Goal: Find specific page/section

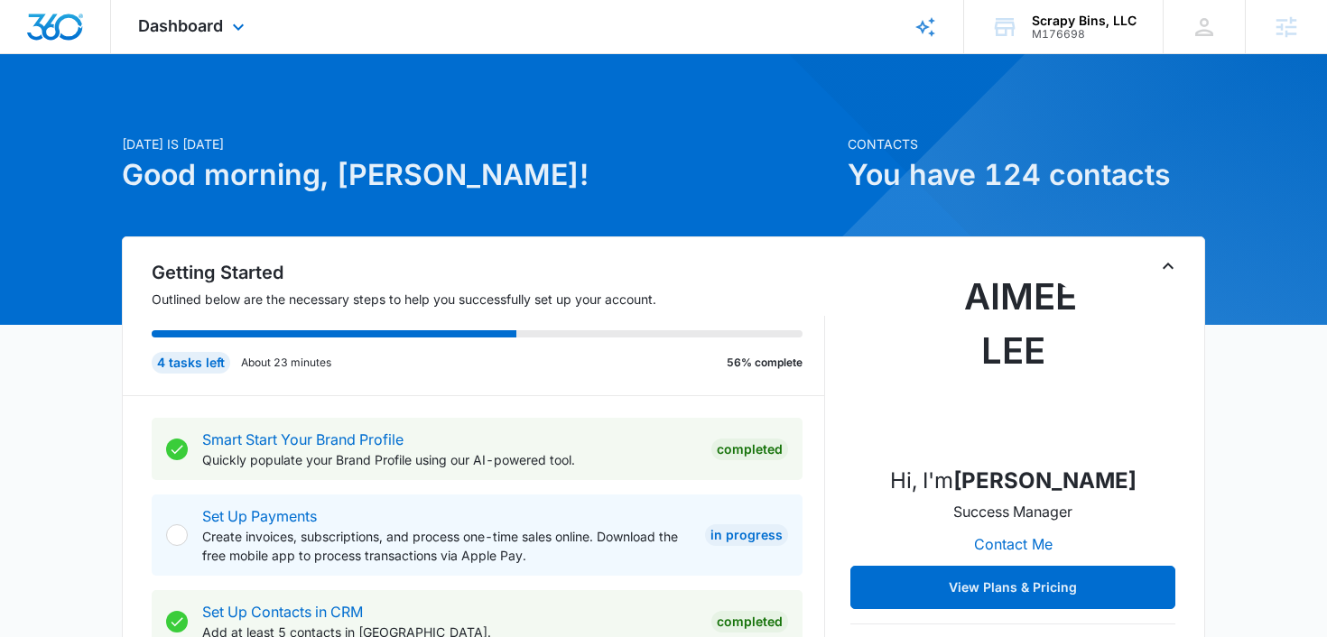
click at [245, 39] on div "Dashboard Apps Reputation Websites Forms CRM Email Social Payments POS Content …" at bounding box center [193, 26] width 165 height 53
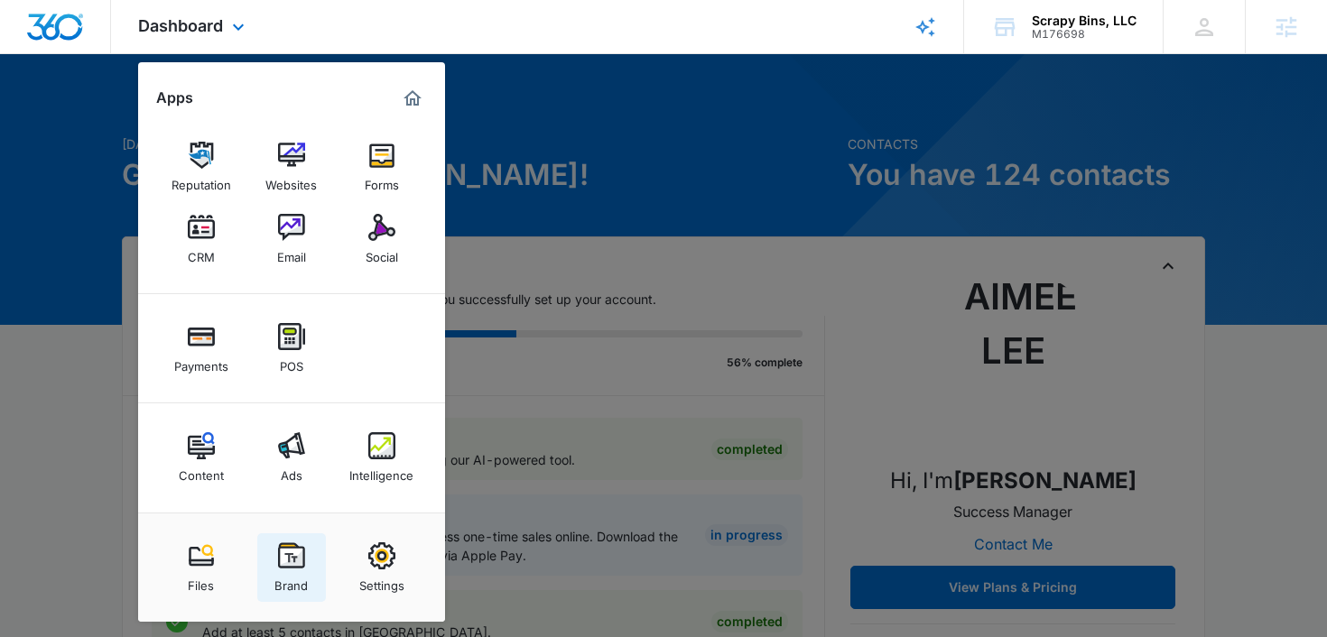
click at [290, 569] on div "Brand" at bounding box center [290, 580] width 33 height 23
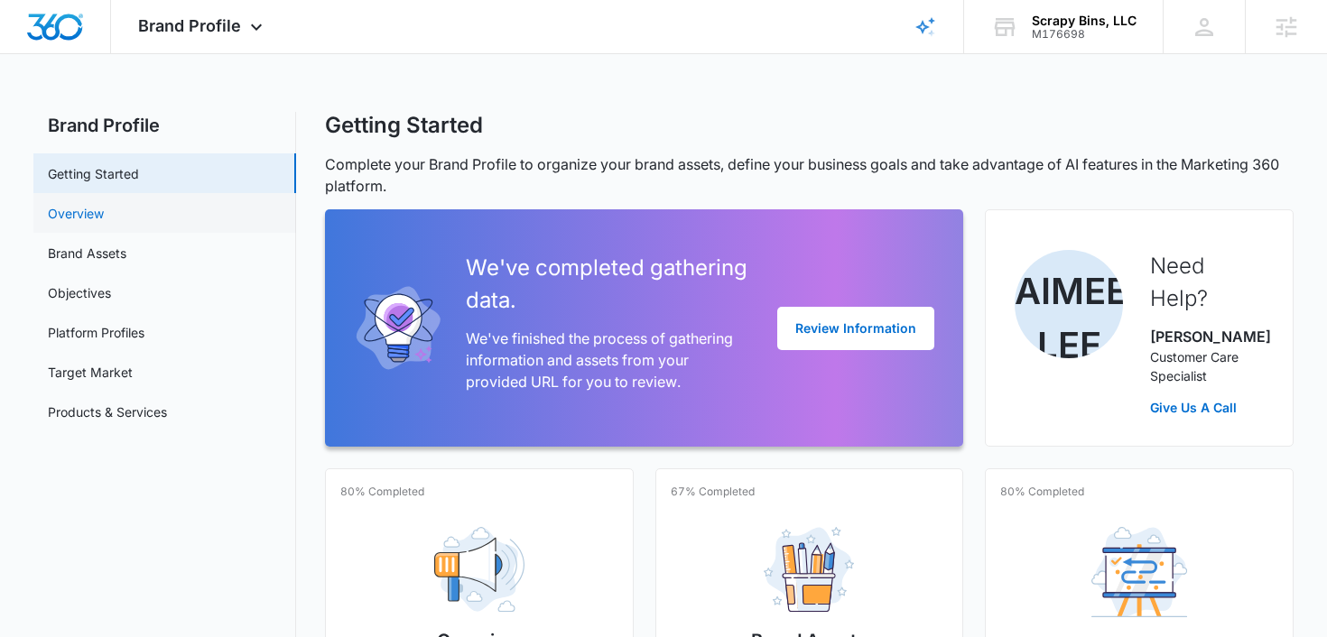
click at [76, 206] on link "Overview" at bounding box center [76, 213] width 56 height 19
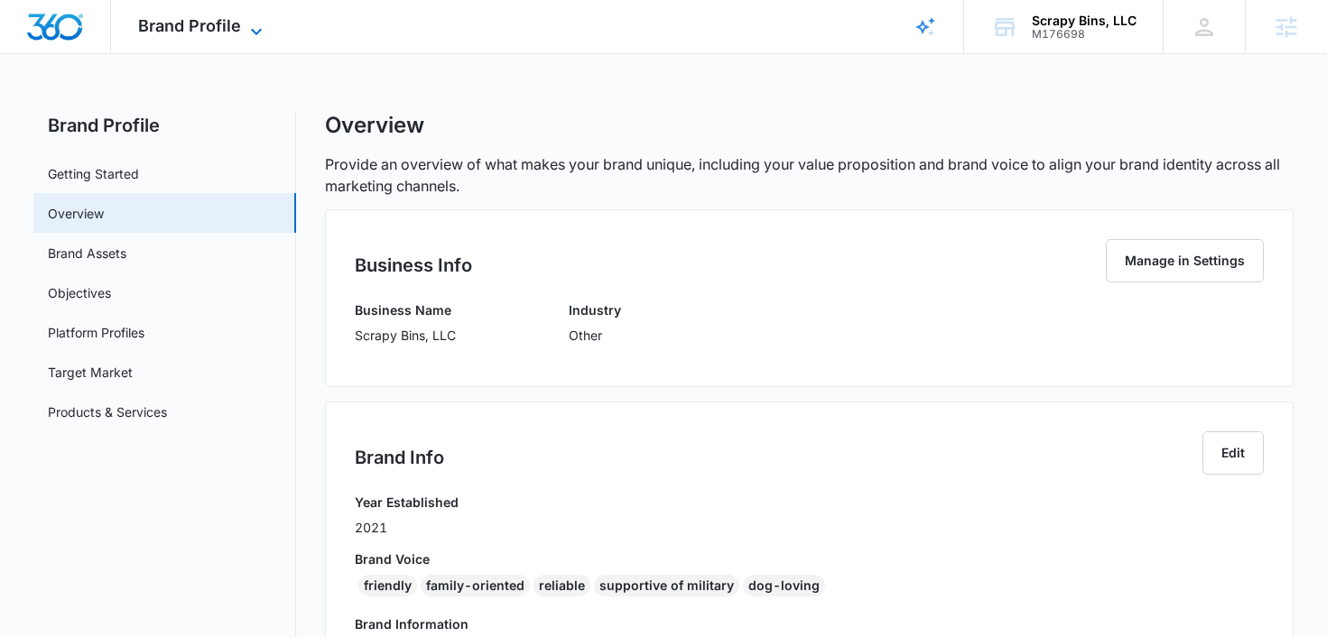
click at [236, 22] on span "Brand Profile" at bounding box center [189, 25] width 103 height 19
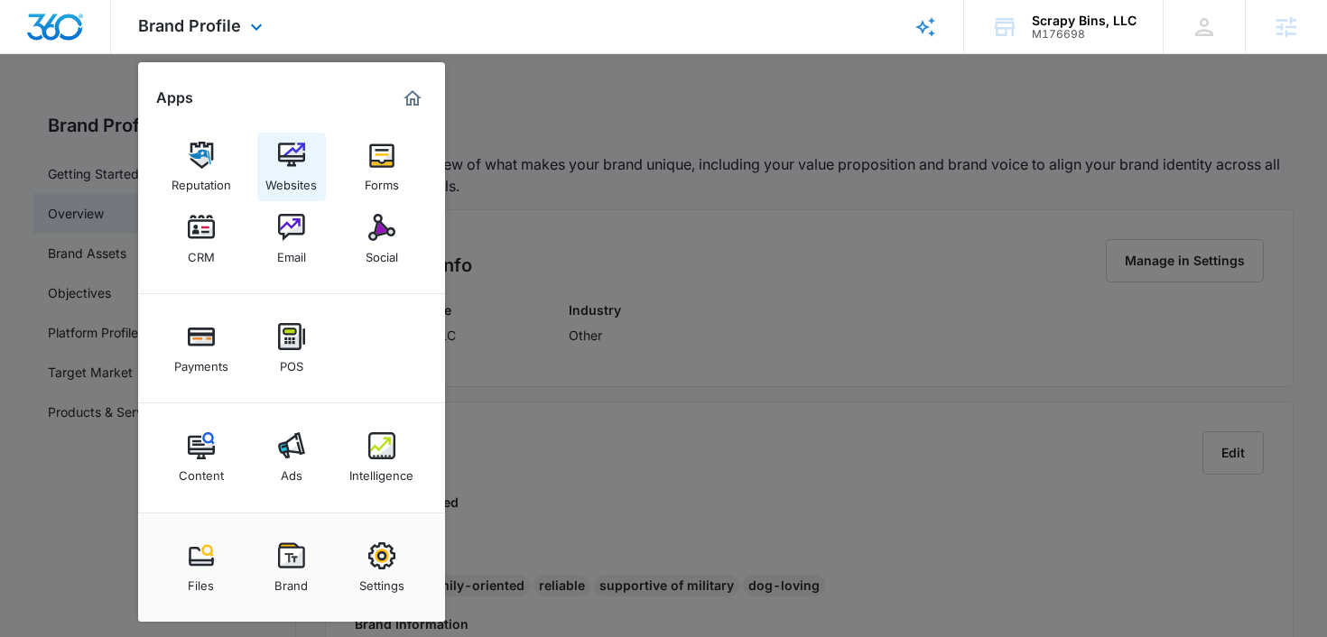
click at [289, 157] on img at bounding box center [291, 155] width 27 height 27
